Goal: Find specific page/section: Find specific page/section

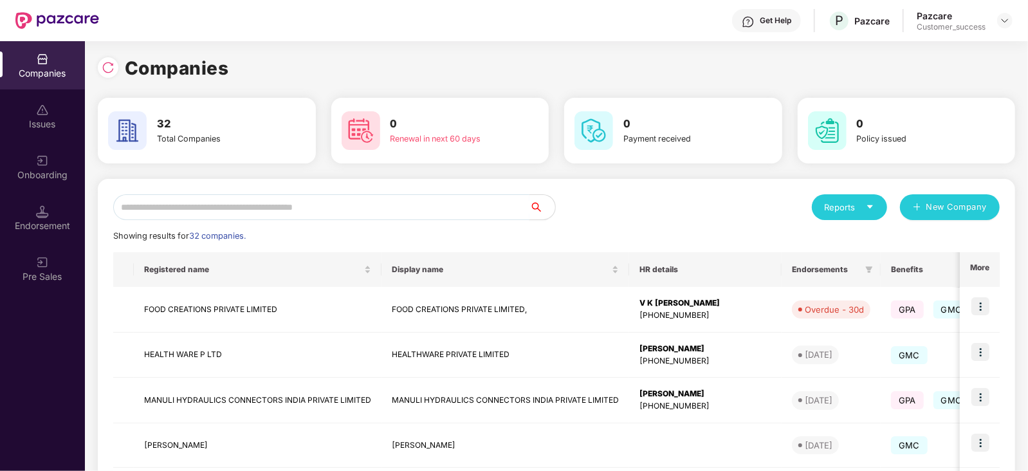
click at [253, 212] on input "text" at bounding box center [321, 207] width 416 height 26
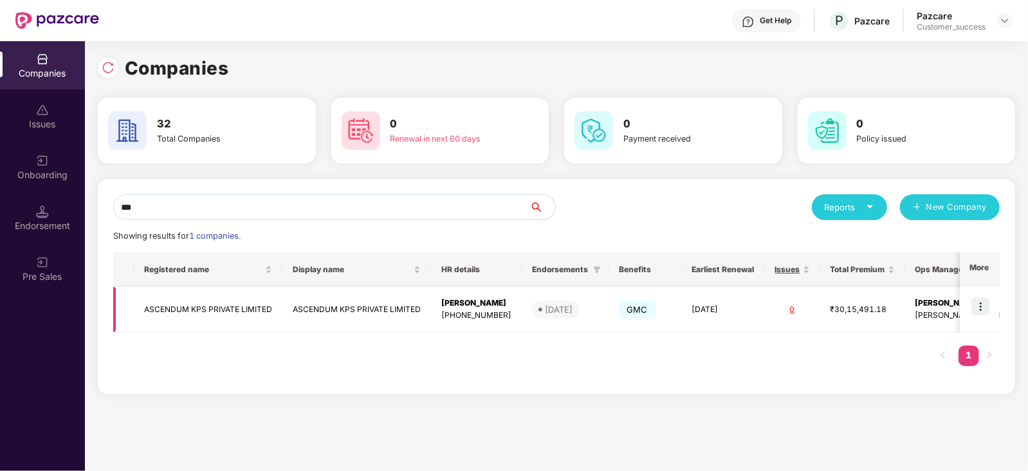
type input "***"
click at [983, 305] on img at bounding box center [980, 306] width 18 height 18
click at [495, 306] on div "[PERSON_NAME]" at bounding box center [476, 303] width 70 height 12
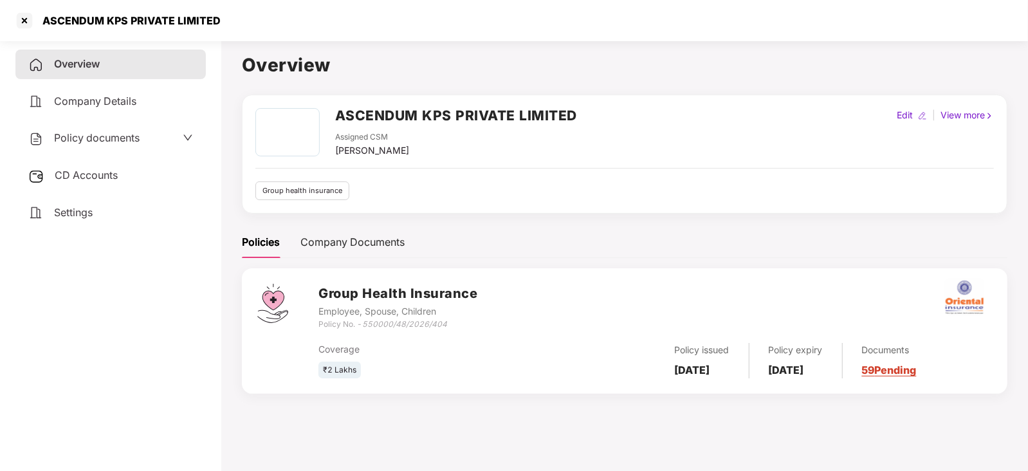
click at [916, 368] on link "59 Pending" at bounding box center [889, 369] width 55 height 13
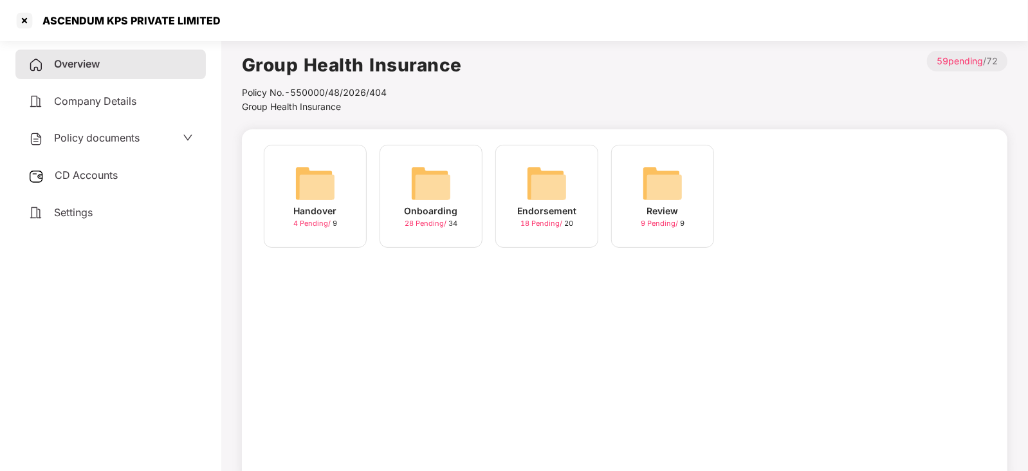
click at [551, 179] on img at bounding box center [546, 183] width 41 height 41
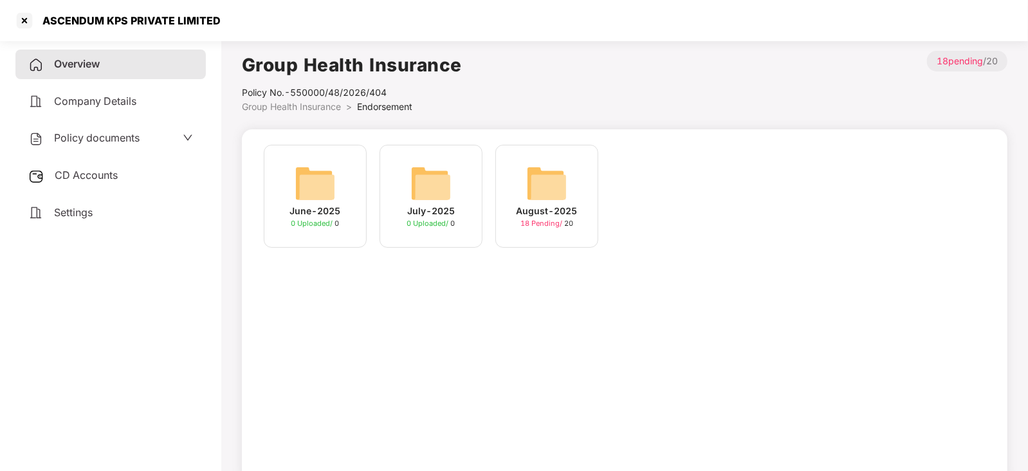
click at [545, 186] on img at bounding box center [546, 183] width 41 height 41
click at [545, 186] on div "June-2025 0 Uploaded / 0 July-2025 0 Uploaded / 0 August-2025 18 Pending / 20" at bounding box center [624, 203] width 734 height 116
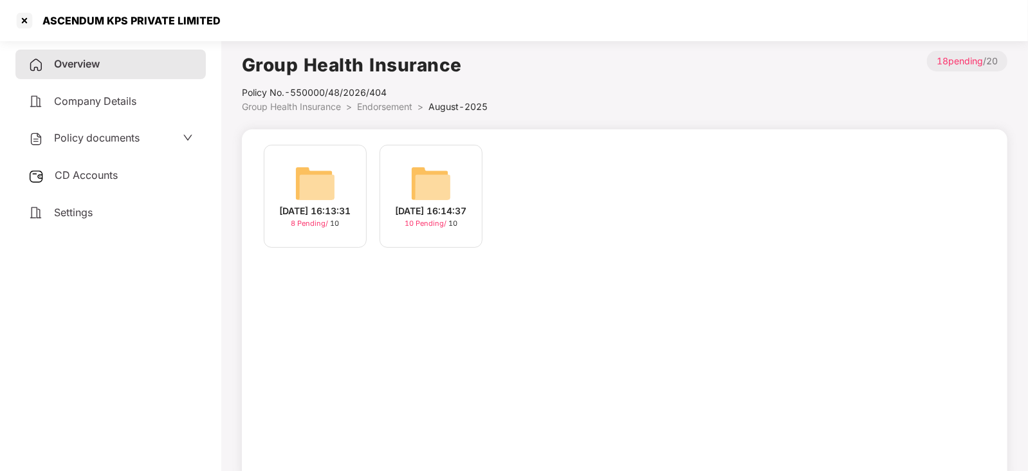
click at [325, 176] on img at bounding box center [315, 183] width 41 height 41
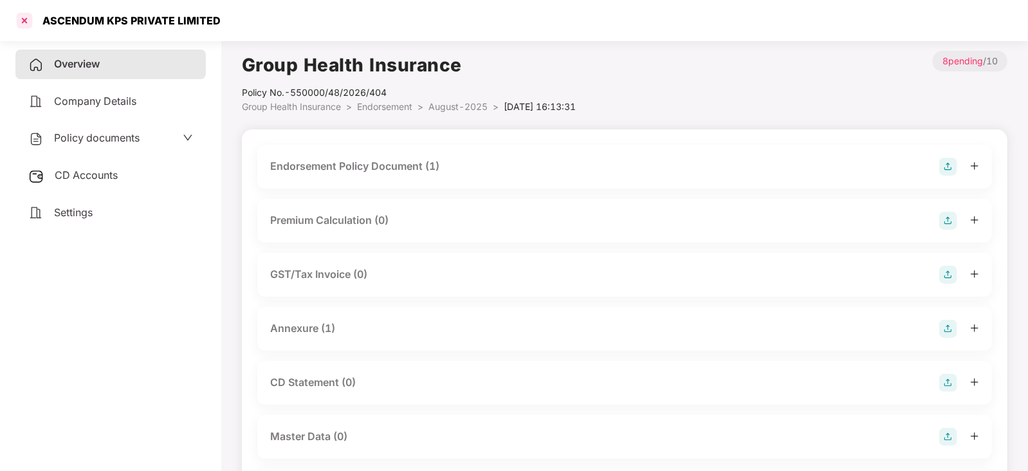
click at [29, 19] on div at bounding box center [24, 20] width 21 height 21
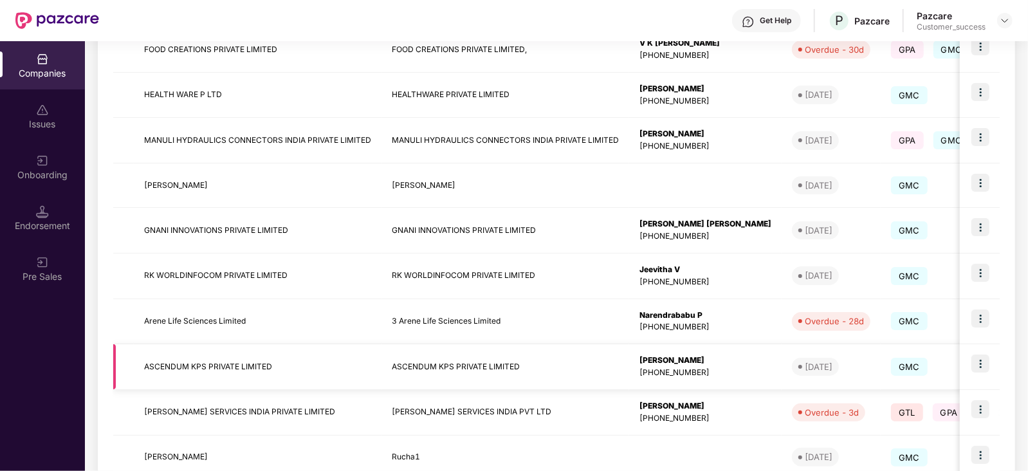
click at [987, 358] on img at bounding box center [980, 363] width 18 height 18
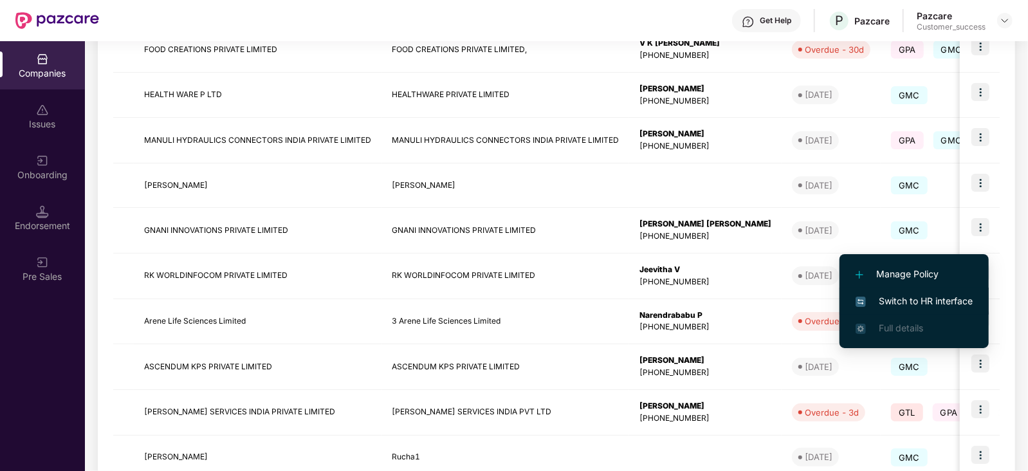
click at [920, 297] on span "Switch to HR interface" at bounding box center [913, 301] width 117 height 14
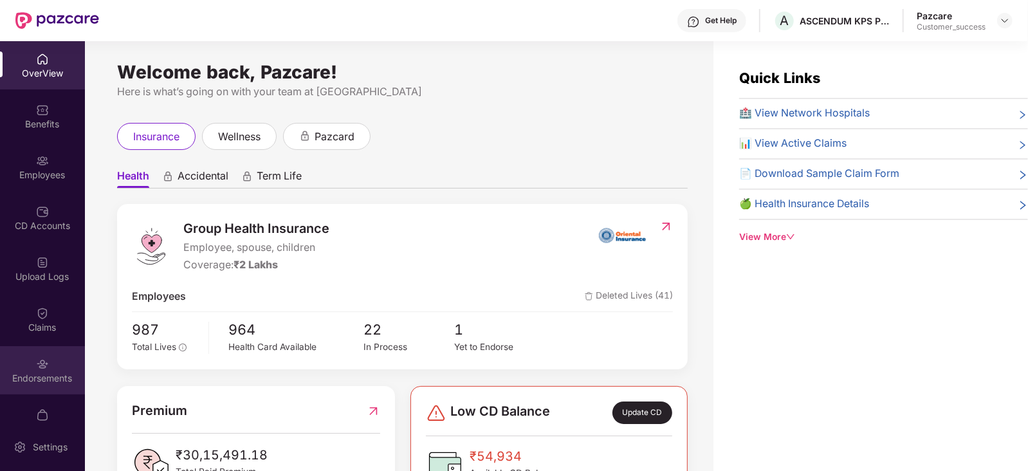
click at [51, 370] on div "Endorsements" at bounding box center [42, 370] width 85 height 48
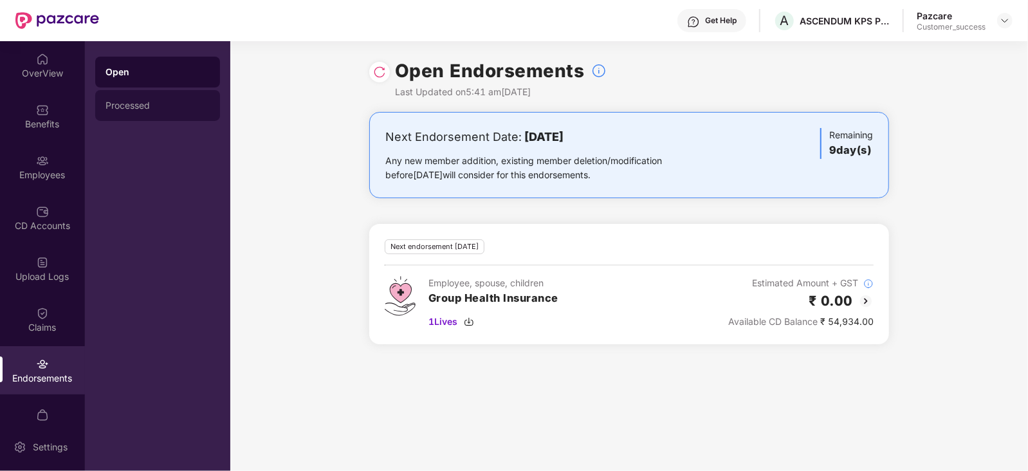
click at [134, 104] on div "Processed" at bounding box center [157, 105] width 104 height 10
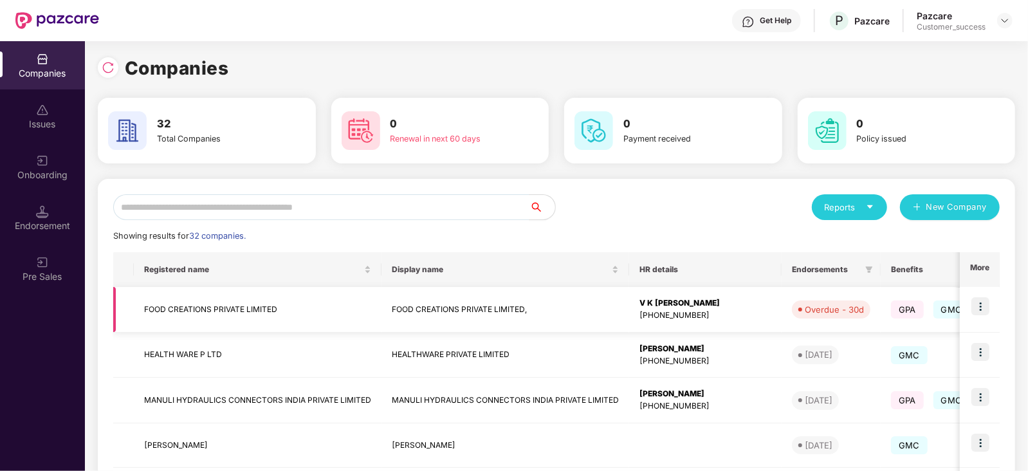
click at [448, 306] on td "FOOD CREATIONS PRIVATE LIMITED," at bounding box center [505, 310] width 248 height 46
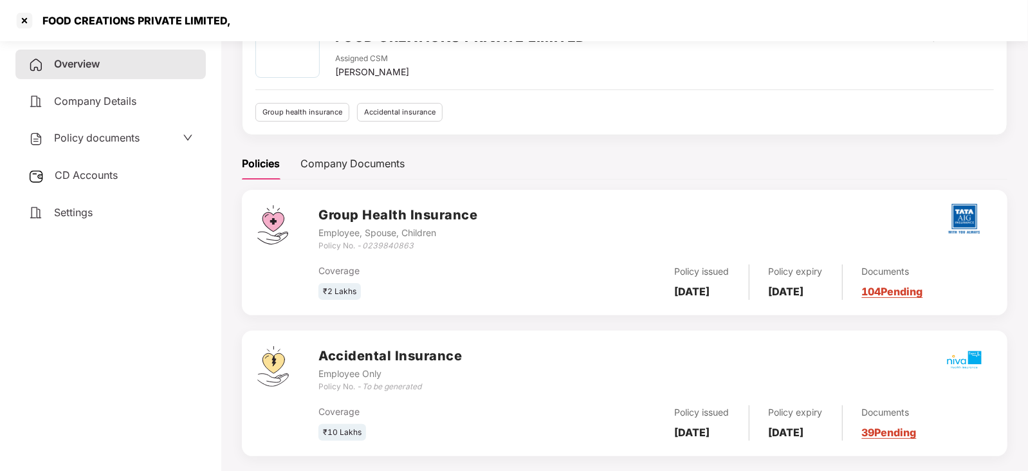
scroll to position [94, 0]
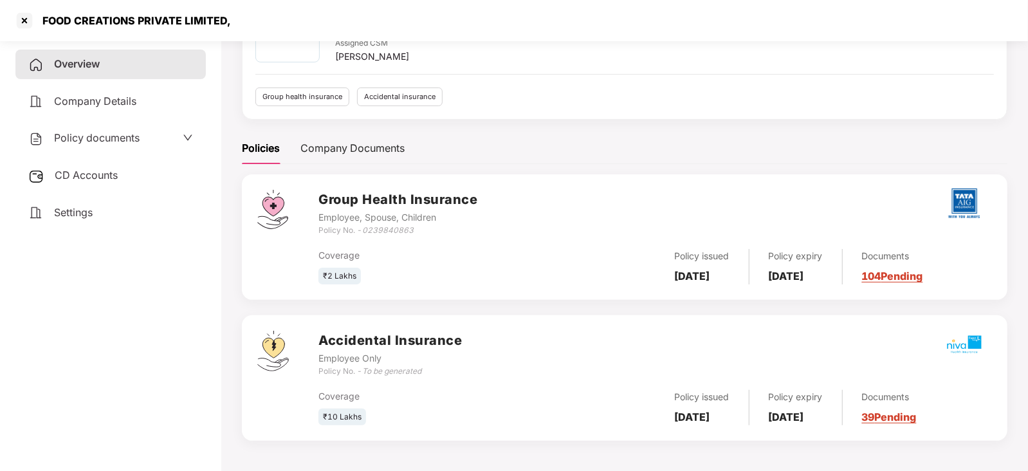
click at [899, 272] on link "104 Pending" at bounding box center [892, 275] width 61 height 13
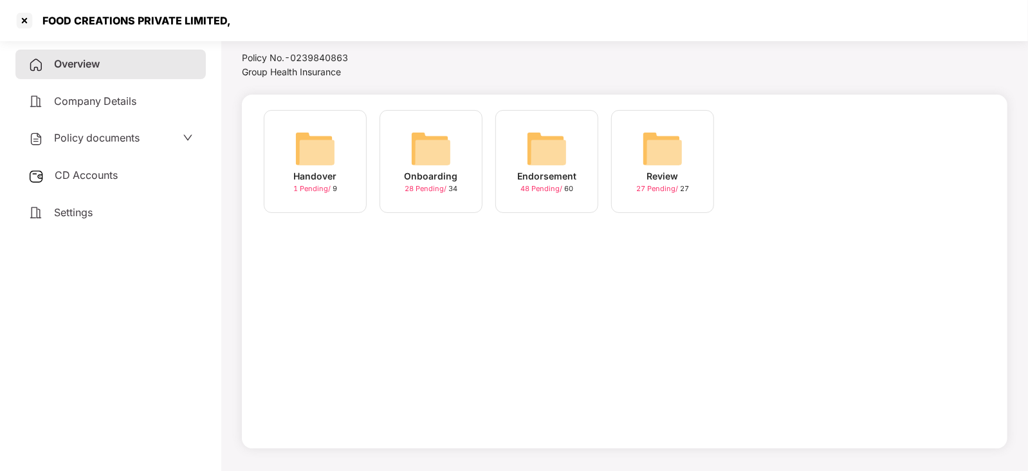
click at [540, 138] on img at bounding box center [546, 148] width 41 height 41
